Goal: Use online tool/utility: Utilize a website feature to perform a specific function

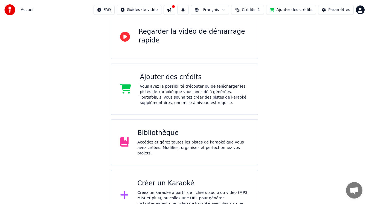
scroll to position [64, 0]
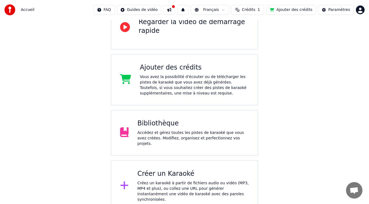
click at [140, 181] on div "Créez un karaoké à partir de fichiers audio ou vidéo (MP3, MP4 et plus), ou col…" at bounding box center [193, 191] width 112 height 22
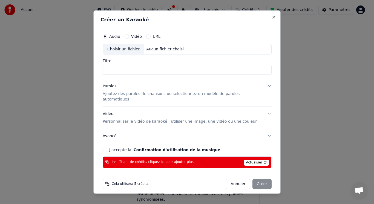
click at [251, 159] on span "Actualiser" at bounding box center [256, 162] width 26 height 6
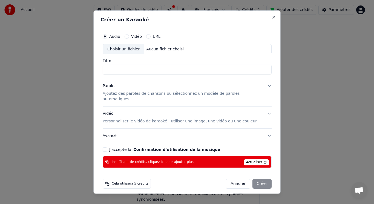
click at [258, 159] on span "Actualiser" at bounding box center [256, 162] width 26 height 6
click at [107, 147] on button "J'accepte la Confirmation d'utilisation de la musique" at bounding box center [105, 149] width 4 height 4
click at [258, 159] on span "Actualiser" at bounding box center [256, 162] width 26 height 6
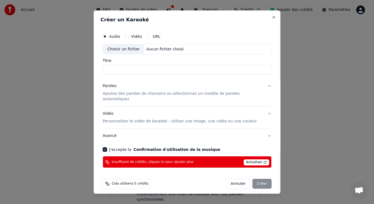
click at [258, 159] on span "Actualiser" at bounding box center [256, 162] width 26 height 6
click at [271, 19] on button "Close" at bounding box center [273, 17] width 4 height 4
